Goal: Task Accomplishment & Management: Use online tool/utility

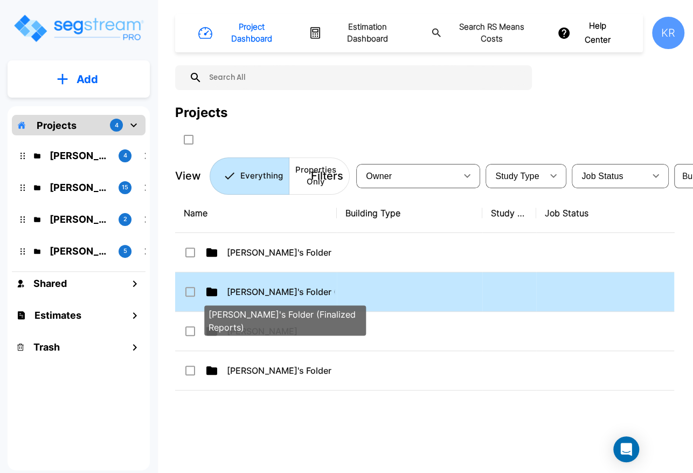
click at [277, 292] on p "[PERSON_NAME]'s Folder (Finalized Reports)" at bounding box center [281, 291] width 108 height 13
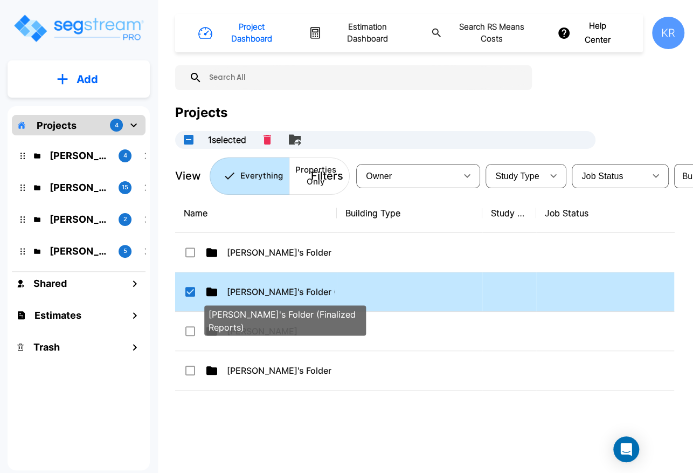
click at [314, 293] on p "[PERSON_NAME]'s Folder (Finalized Reports)" at bounding box center [281, 291] width 108 height 13
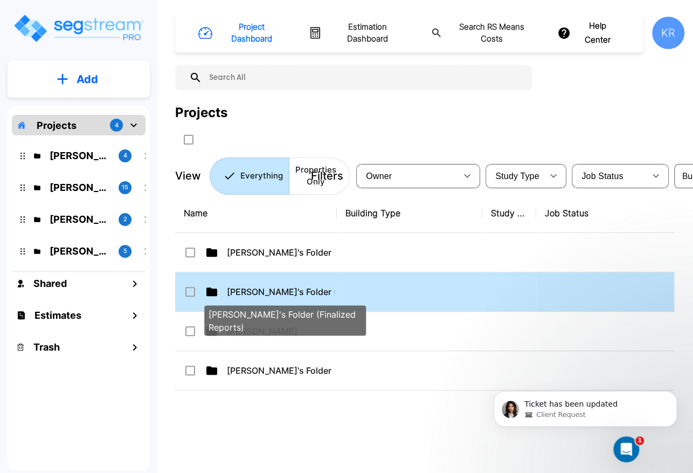
click at [286, 293] on p "[PERSON_NAME]'s Folder (Finalized Reports)" at bounding box center [281, 291] width 108 height 13
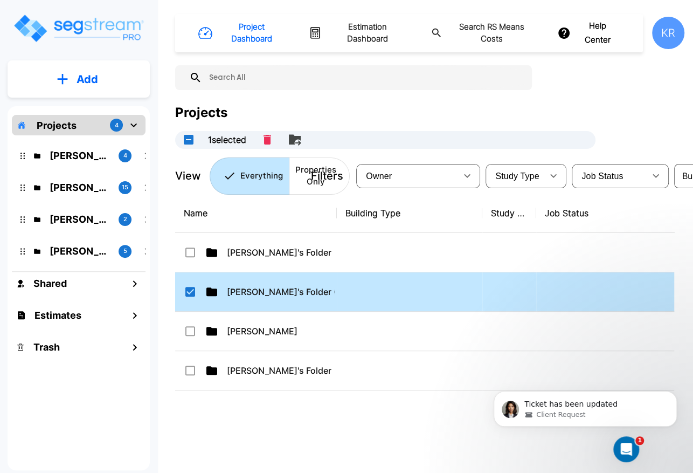
click at [215, 291] on icon at bounding box center [212, 291] width 11 height 9
checkbox input "false"
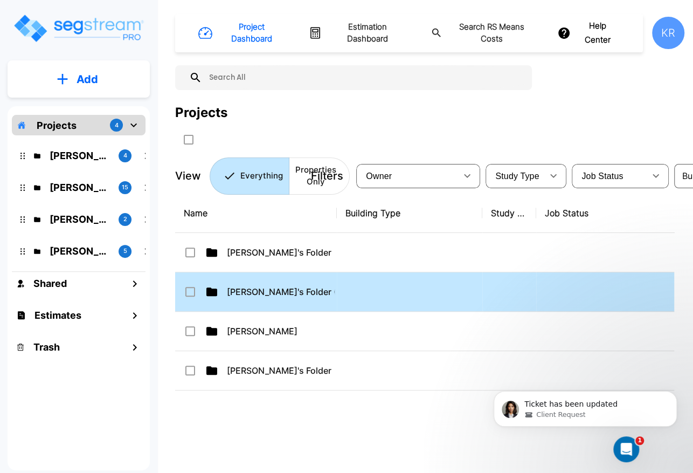
click at [215, 292] on icon at bounding box center [212, 291] width 11 height 9
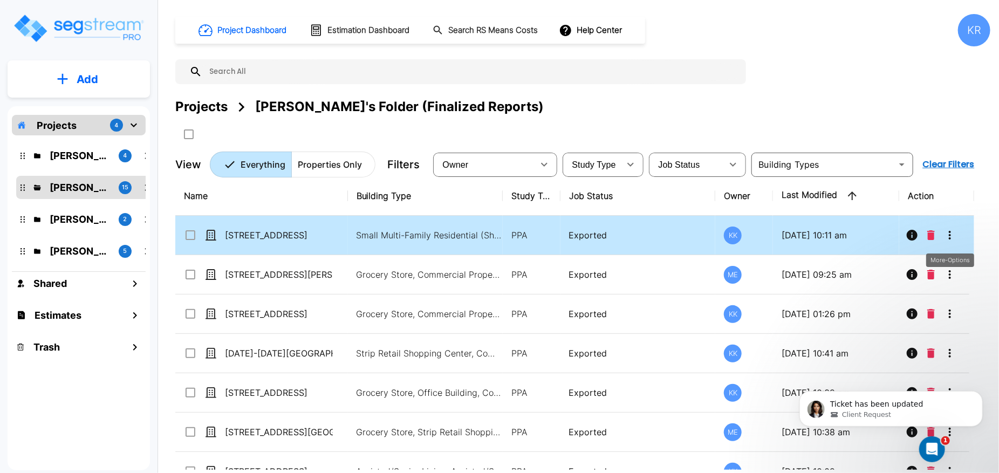
click at [693, 233] on icon "More-Options" at bounding box center [949, 235] width 13 height 13
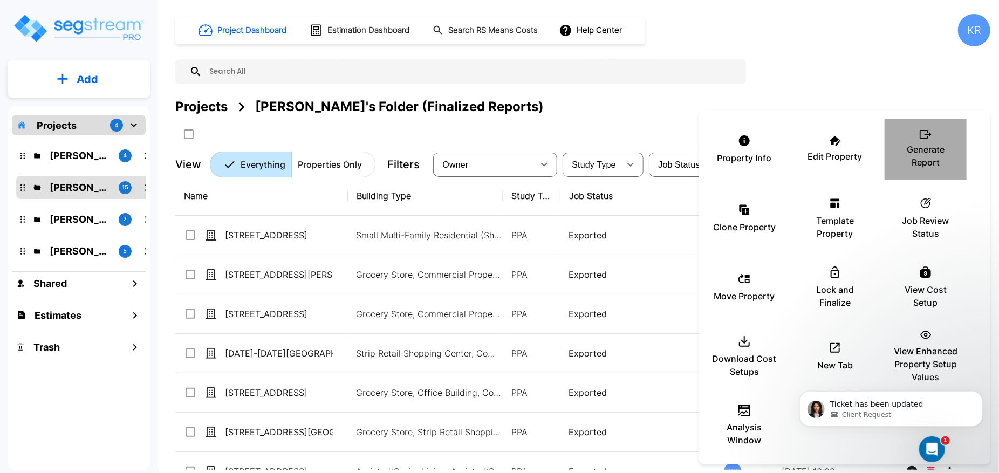
click at [693, 143] on p "Generate Report" at bounding box center [925, 156] width 65 height 26
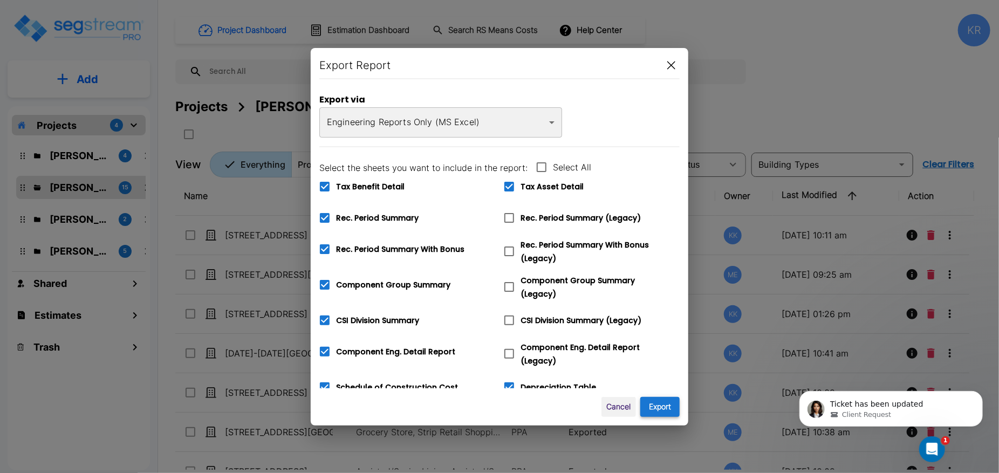
click at [672, 403] on button "Export" at bounding box center [659, 407] width 39 height 20
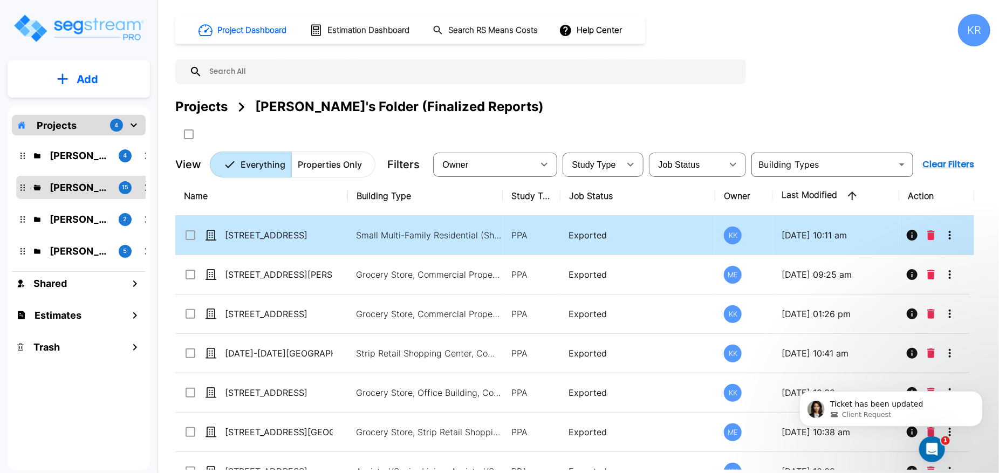
click at [693, 233] on icon "More-Options" at bounding box center [949, 235] width 13 height 13
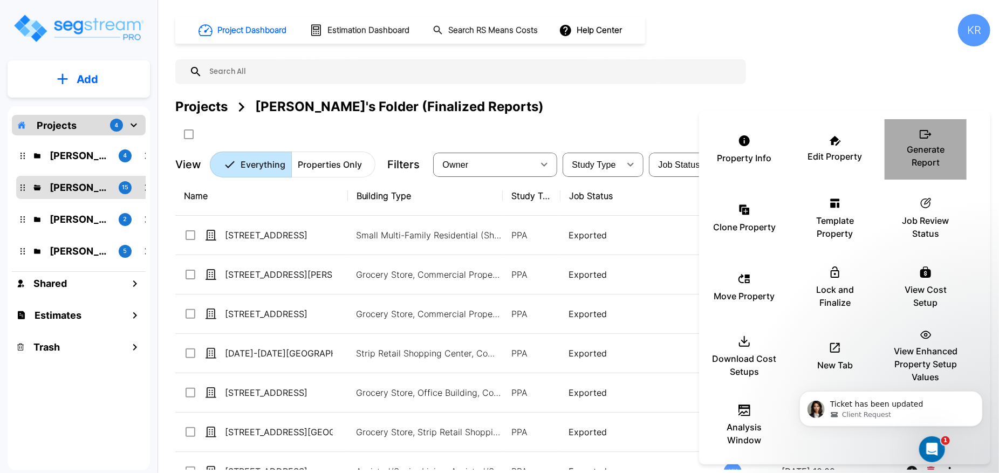
click at [693, 158] on p "Generate Report" at bounding box center [925, 156] width 65 height 26
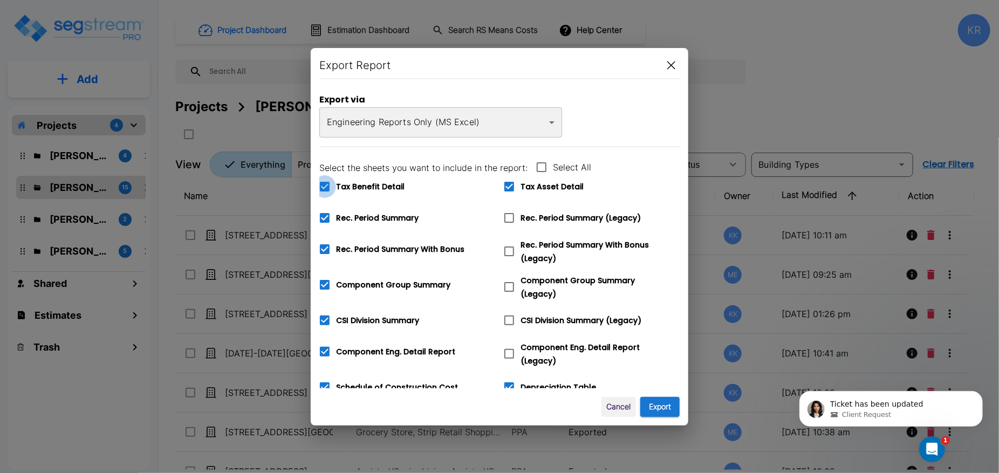
click at [326, 185] on icon at bounding box center [324, 186] width 13 height 13
click at [324, 184] on input "Tax Benefit Detail" at bounding box center [318, 179] width 11 height 9
checkbox input "false"
click at [513, 211] on icon at bounding box center [509, 217] width 13 height 13
click at [509, 211] on input "Rec. Period Summary (Legacy)" at bounding box center [503, 211] width 11 height 9
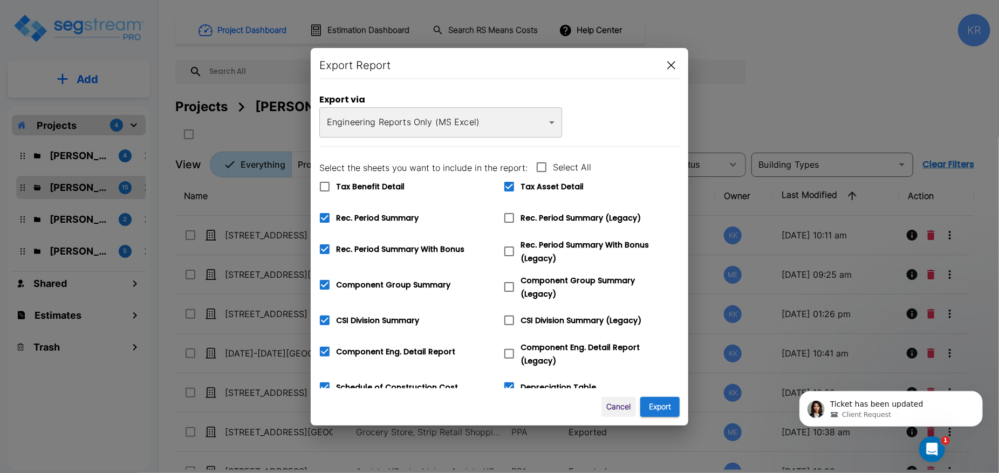
checkbox input "true"
checkbox input "false"
click at [510, 187] on icon at bounding box center [509, 187] width 10 height 10
click at [509, 184] on input "Tax Asset Detail" at bounding box center [503, 179] width 11 height 9
checkbox input "false"
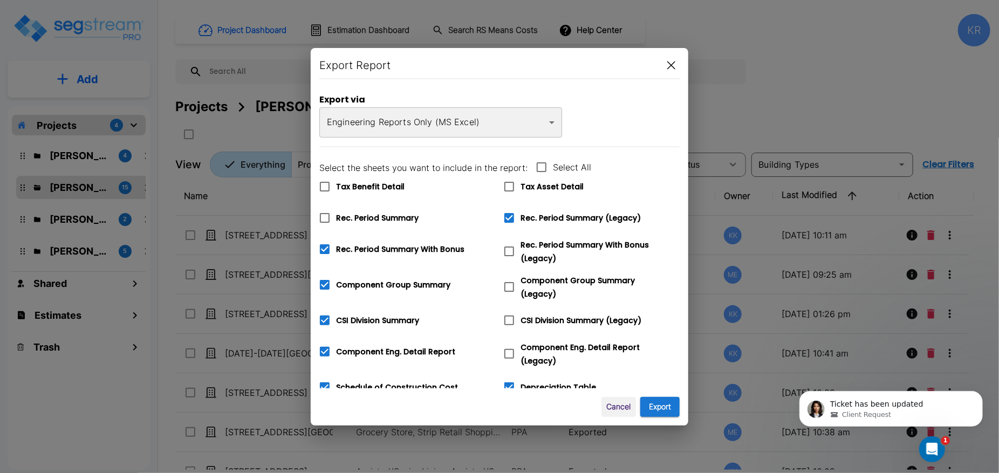
click at [509, 249] on icon at bounding box center [509, 251] width 13 height 13
click at [509, 249] on input "Rec. Period Summary With Bonus (Legacy)" at bounding box center [503, 244] width 11 height 9
checkbox input "true"
checkbox input "false"
checkbox input "true"
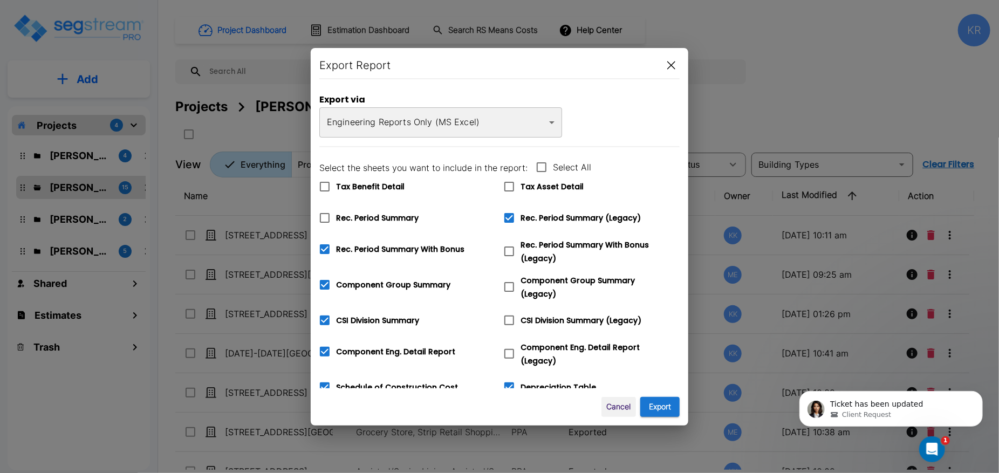
checkbox input "true"
checkbox input "false"
checkbox input "true"
checkbox input "false"
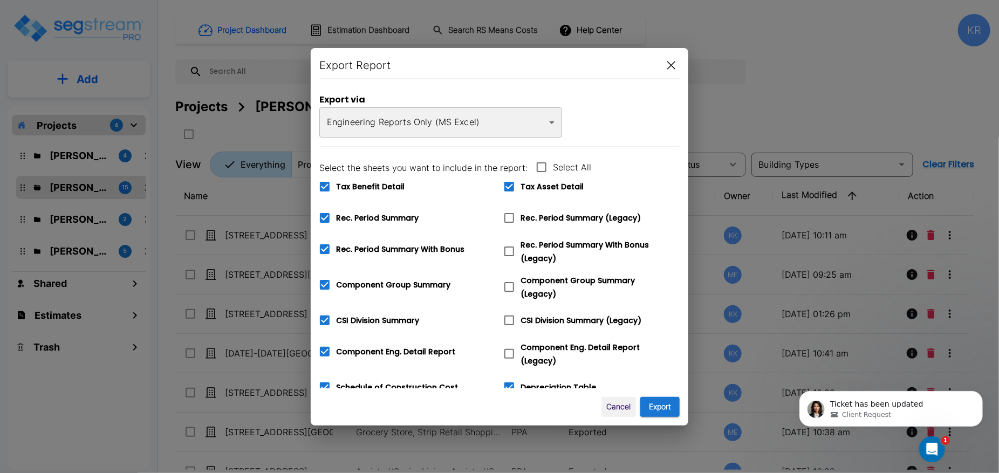
click at [510, 218] on icon at bounding box center [509, 217] width 13 height 13
click at [509, 216] on input "Rec. Period Summary (Legacy)" at bounding box center [503, 211] width 11 height 9
checkbox input "true"
checkbox input "false"
click at [506, 252] on icon at bounding box center [509, 251] width 13 height 13
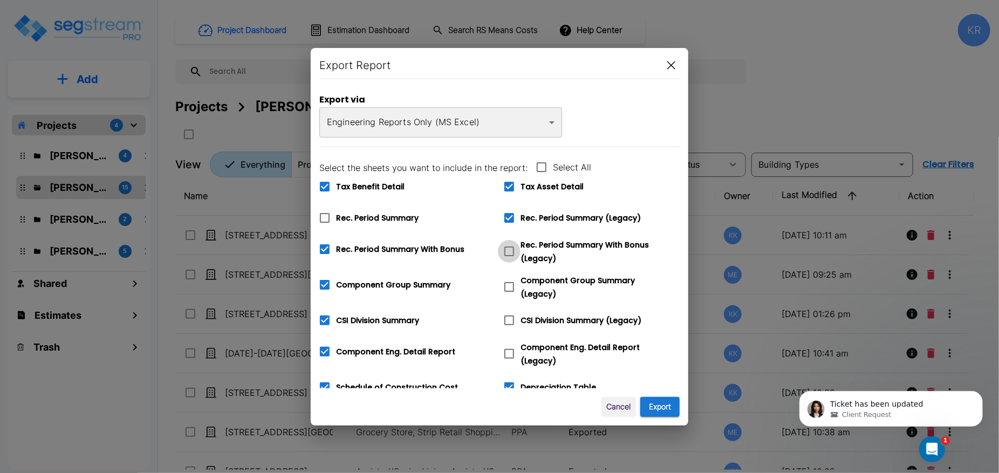
click at [506, 249] on input "Rec. Period Summary With Bonus (Legacy)" at bounding box center [503, 244] width 11 height 9
checkbox input "true"
checkbox input "false"
click at [510, 276] on span at bounding box center [509, 287] width 23 height 23
click at [509, 276] on input "Component Group Summary (Legacy)" at bounding box center [503, 280] width 11 height 9
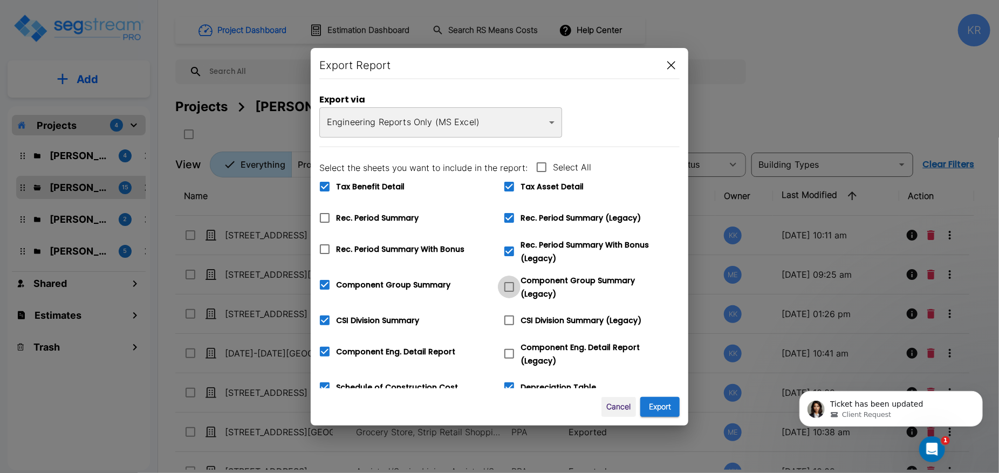
checkbox input "true"
checkbox input "false"
click at [505, 315] on icon at bounding box center [509, 320] width 13 height 13
click at [505, 315] on input "CSI Division Summary (Legacy)" at bounding box center [503, 313] width 11 height 9
checkbox input "true"
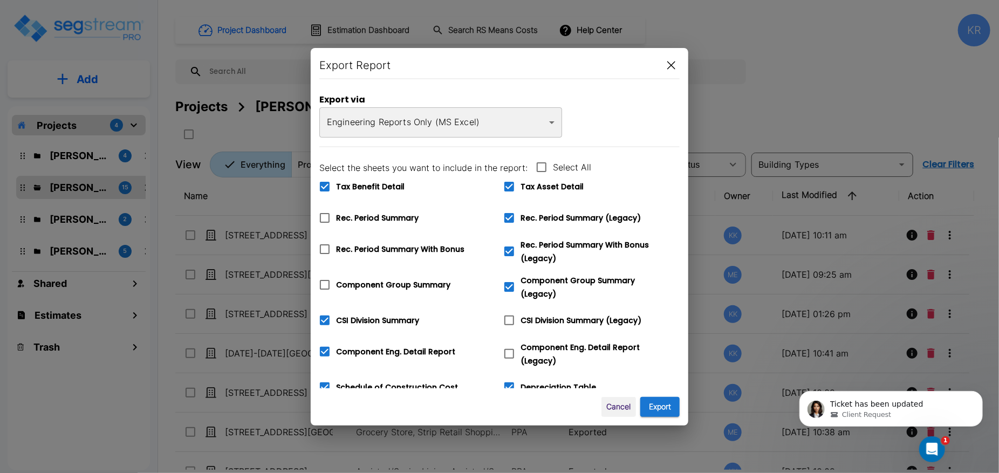
checkbox input "false"
click at [512, 343] on span at bounding box center [509, 353] width 23 height 23
click at [509, 343] on input "Component Eng. Detail Report (Legacy)" at bounding box center [503, 346] width 11 height 9
checkbox input "true"
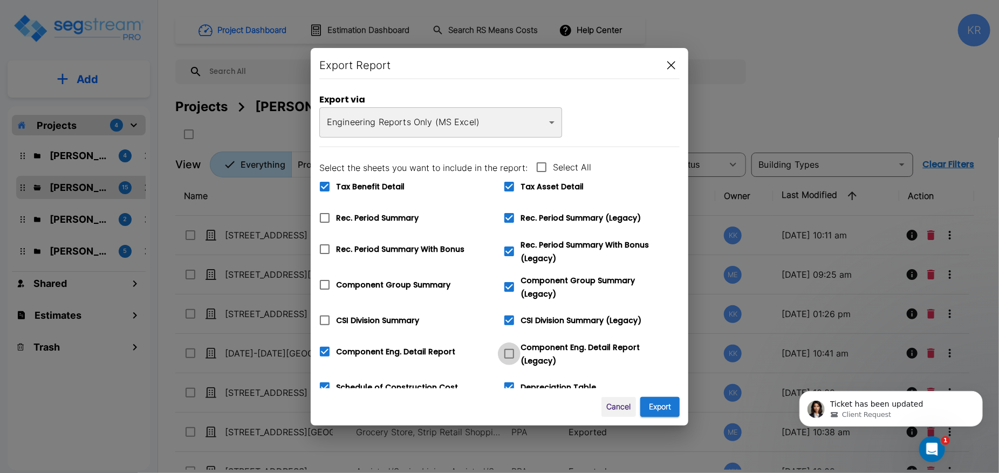
checkbox input "false"
click at [514, 381] on icon at bounding box center [509, 387] width 13 height 13
click at [509, 379] on input "Depreciation Table" at bounding box center [503, 380] width 11 height 9
checkbox input "false"
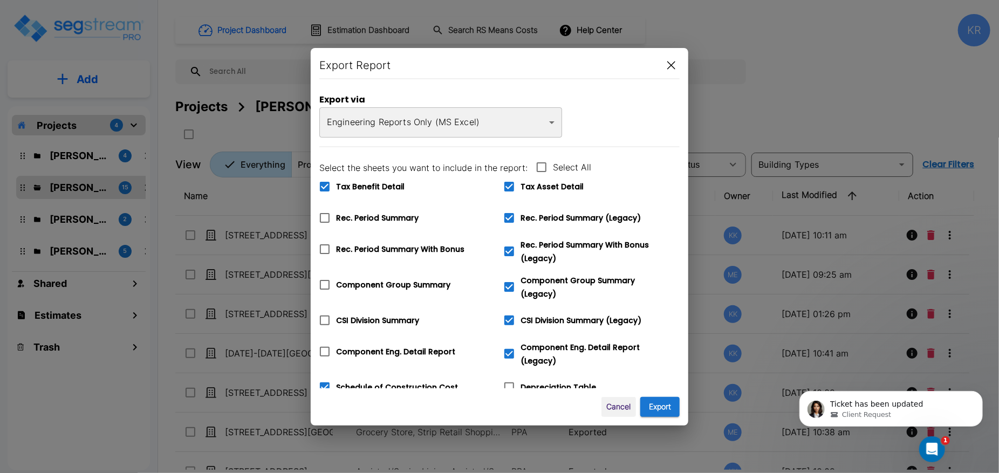
click at [323, 382] on icon at bounding box center [325, 387] width 10 height 10
click at [323, 380] on input "Schedule of Construction Cost" at bounding box center [318, 380] width 11 height 9
checkbox input "false"
click at [325, 188] on icon at bounding box center [325, 187] width 10 height 10
click at [324, 184] on input "Tax Benefit Detail" at bounding box center [318, 179] width 11 height 9
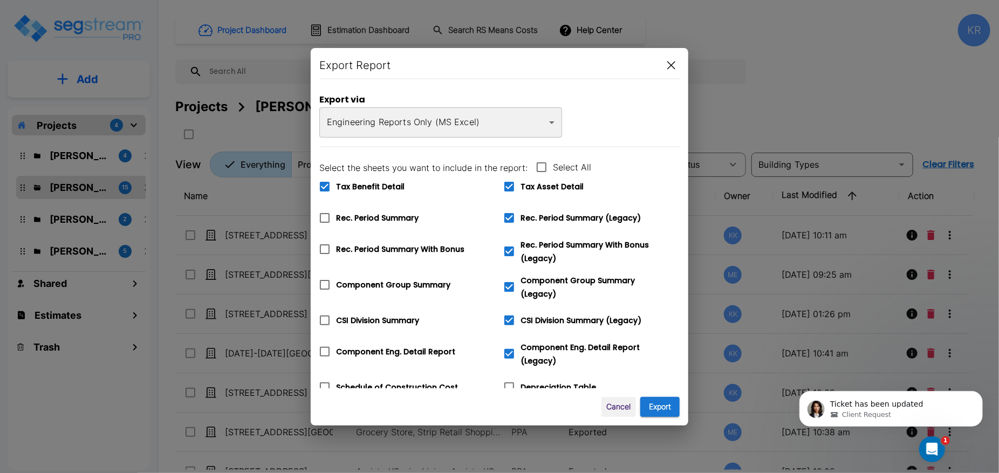
checkbox input "false"
click at [510, 183] on icon at bounding box center [509, 187] width 10 height 10
click at [509, 183] on input "Tax Asset Detail" at bounding box center [503, 179] width 11 height 9
checkbox input "false"
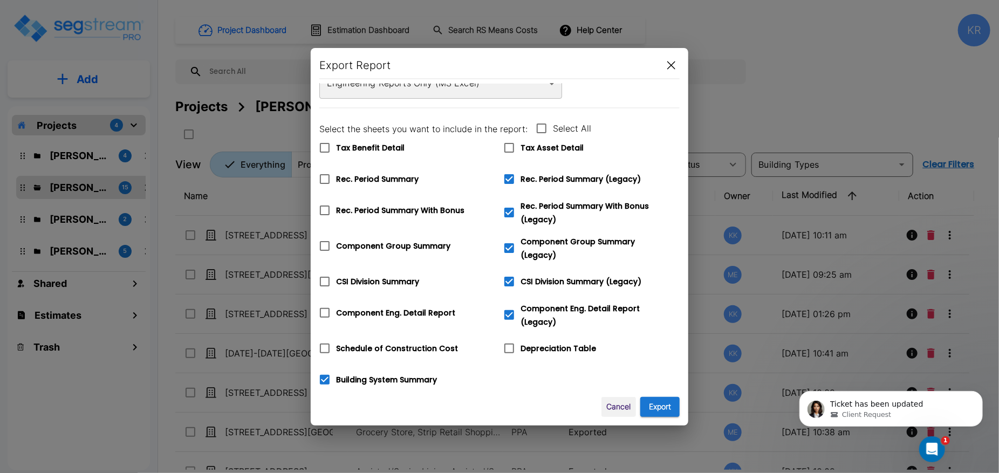
scroll to position [58, 0]
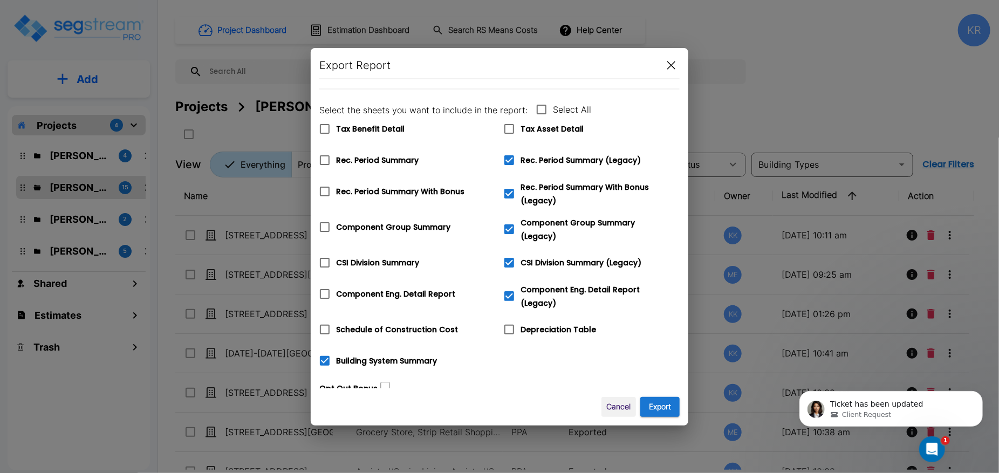
click at [510, 323] on icon at bounding box center [509, 329] width 13 height 13
click at [509, 320] on input "Depreciation Table" at bounding box center [503, 322] width 11 height 9
checkbox input "true"
click at [670, 410] on button "Export" at bounding box center [659, 407] width 39 height 20
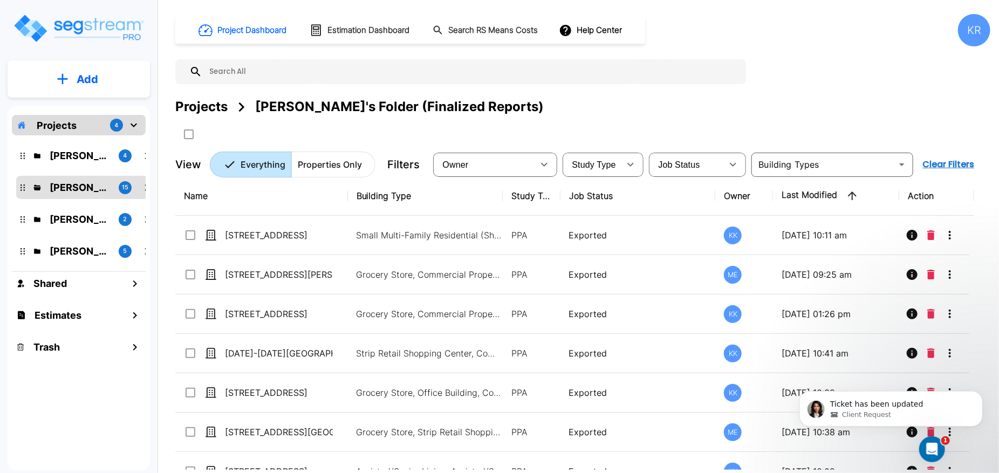
click at [638, 90] on div "Project Dashboard Estimation Dashboard Search RS Means Costs Help Center KR Pro…" at bounding box center [582, 95] width 815 height 163
click at [693, 32] on div "KR" at bounding box center [974, 30] width 32 height 32
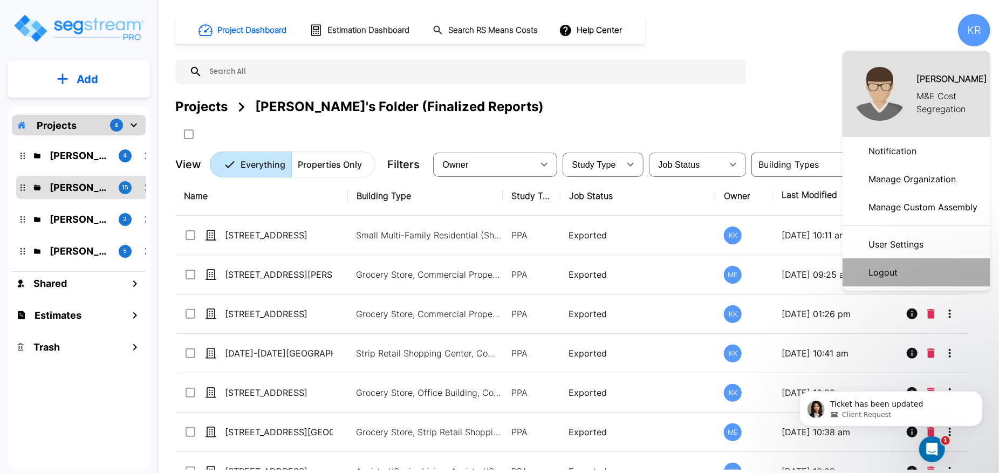
click at [693, 269] on p "Logout" at bounding box center [883, 273] width 38 height 22
